Goal: Task Accomplishment & Management: Manage account settings

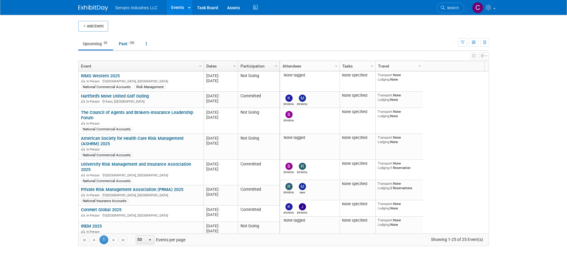
click at [95, 46] on link "Upcoming 25" at bounding box center [95, 43] width 35 height 11
click at [275, 66] on span "Column Settings" at bounding box center [276, 66] width 5 height 5
click at [288, 77] on span "Sort Ascending" at bounding box center [297, 74] width 48 height 9
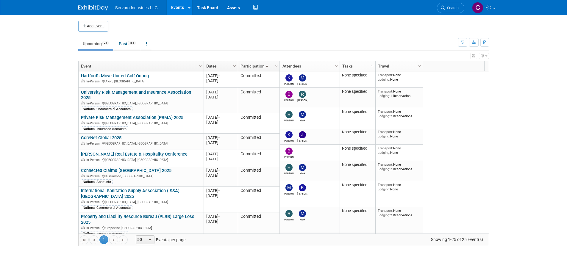
drag, startPoint x: 481, startPoint y: 112, endPoint x: 488, endPoint y: 230, distance: 118.0
click at [488, 230] on div "[PERSON_NAME] None specified Transport: None Lodging: None 2025 M-2025-[DATE] […" at bounding box center [383, 152] width 209 height 162
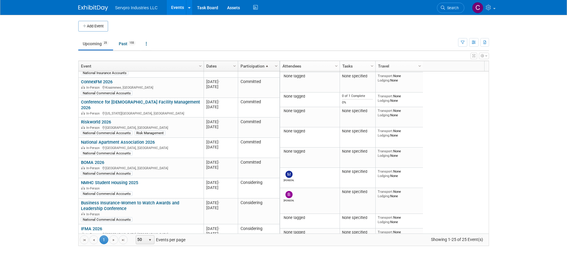
click at [276, 67] on span "Column Settings" at bounding box center [276, 66] width 5 height 5
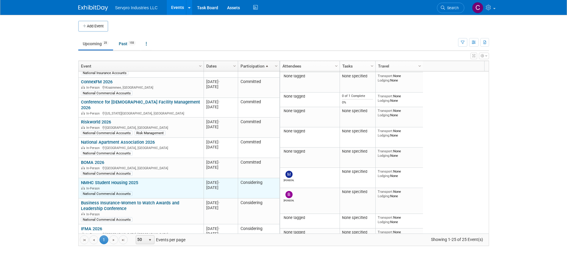
drag, startPoint x: 485, startPoint y: 173, endPoint x: 179, endPoint y: 177, distance: 306.2
click at [179, 186] on div "In-Person" at bounding box center [141, 188] width 120 height 5
click at [120, 180] on link "NMHC Student Housing 2025" at bounding box center [109, 182] width 57 height 5
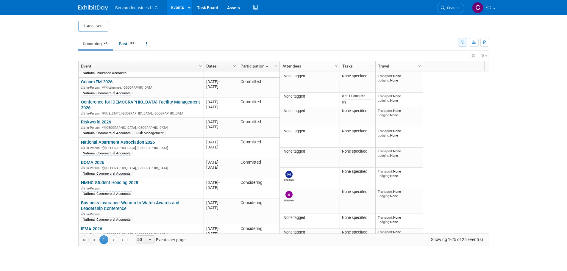
click at [464, 41] on button "button" at bounding box center [462, 42] width 9 height 9
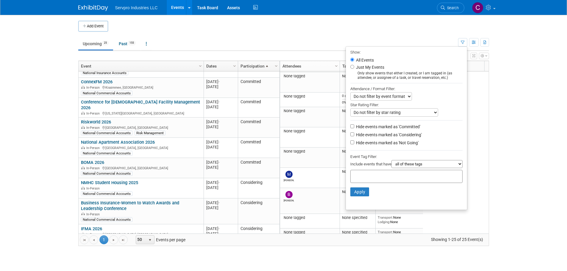
click at [360, 95] on select "Do not filter by event format Only show In-Person events Only show Virtual even…" at bounding box center [381, 96] width 62 height 8
click at [362, 112] on select "Do not filter by star rating Only show events with no ratings (0 stars) Only sh…" at bounding box center [394, 112] width 88 height 8
click at [350, 136] on input "Hide events marked as 'Considering'" at bounding box center [352, 134] width 4 height 4
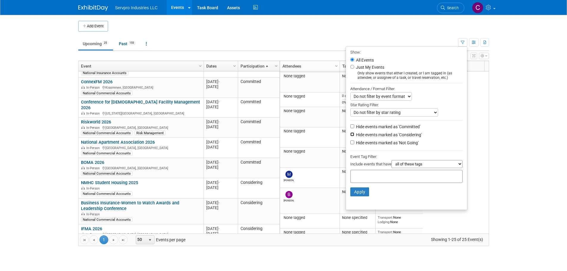
checkbox input "true"
click at [350, 144] on input "Hide events marked as 'Not Going'" at bounding box center [352, 142] width 4 height 4
checkbox input "true"
click at [354, 192] on button "Apply" at bounding box center [359, 191] width 19 height 9
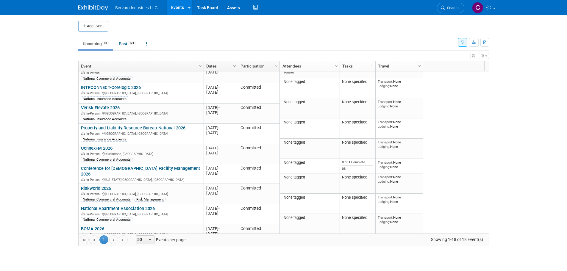
scroll to position [196, 0]
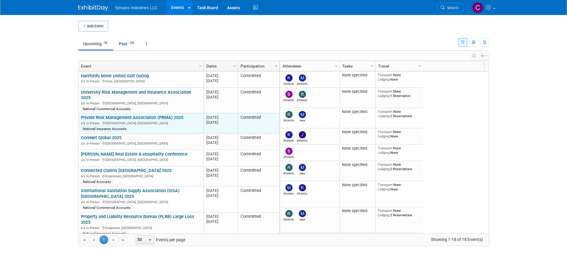
click at [122, 115] on link "Private Risk Management Association (PRMA) 2025" at bounding box center [132, 117] width 102 height 5
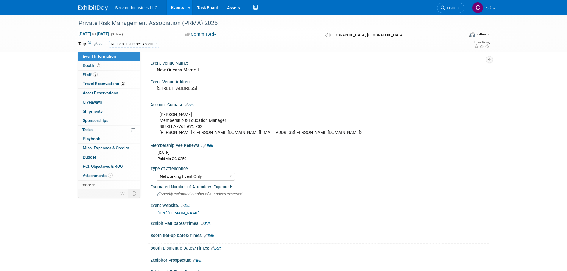
select select "Networking Event Only"
click at [90, 76] on span "Staff 2" at bounding box center [90, 74] width 15 height 5
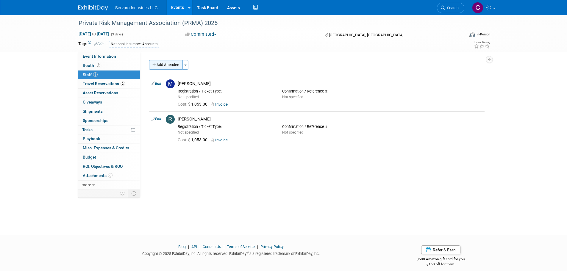
click at [167, 67] on button "Add Attendee" at bounding box center [166, 65] width 34 height 10
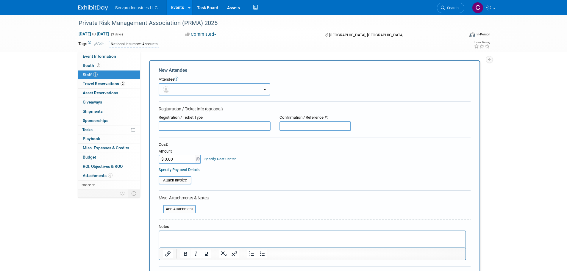
click at [180, 92] on button "button" at bounding box center [215, 89] width 112 height 12
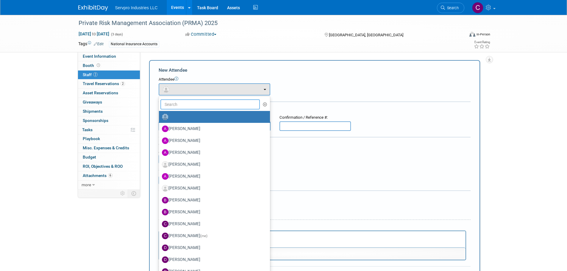
click at [175, 107] on input "text" at bounding box center [210, 104] width 100 height 10
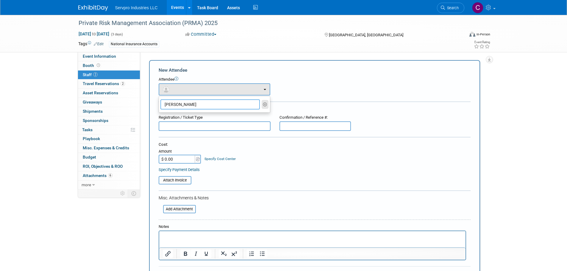
type input "fred"
drag, startPoint x: 264, startPoint y: 103, endPoint x: 248, endPoint y: 71, distance: 36.2
click at [248, 71] on div "New Attendee" at bounding box center [315, 70] width 312 height 7
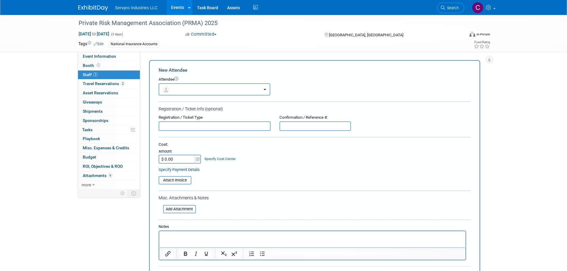
click at [175, 10] on link "Events" at bounding box center [178, 7] width 22 height 15
